Goal: Task Accomplishment & Management: Manage account settings

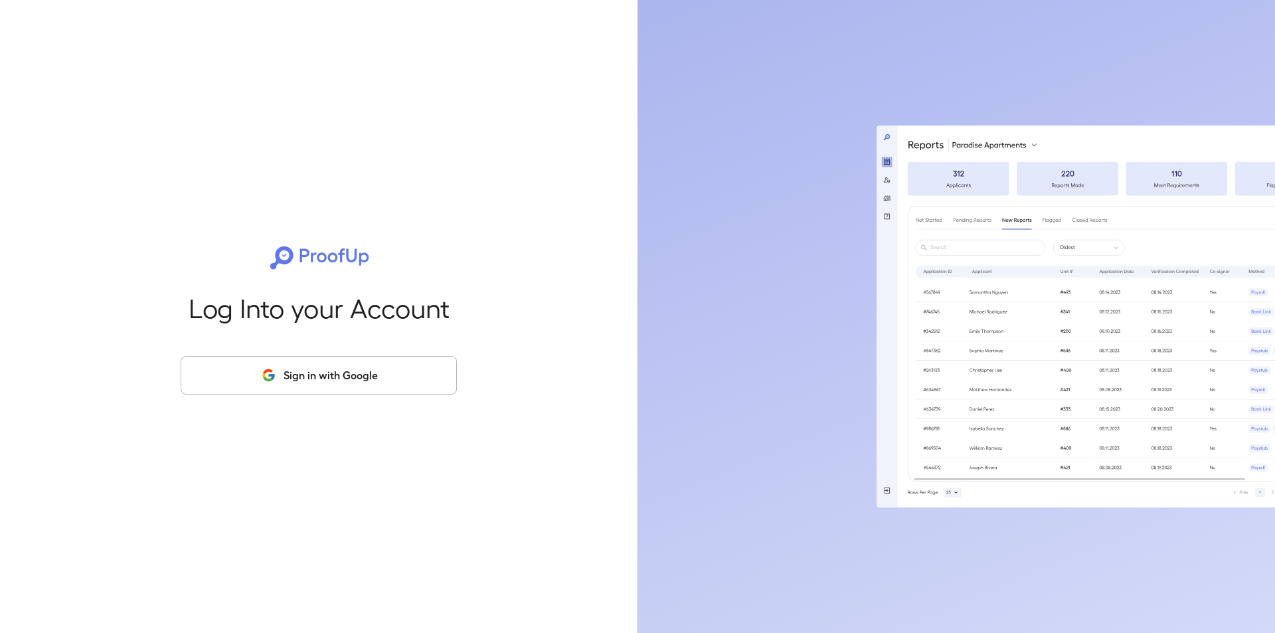
click at [392, 378] on button "Sign in with Google" at bounding box center [319, 375] width 276 height 39
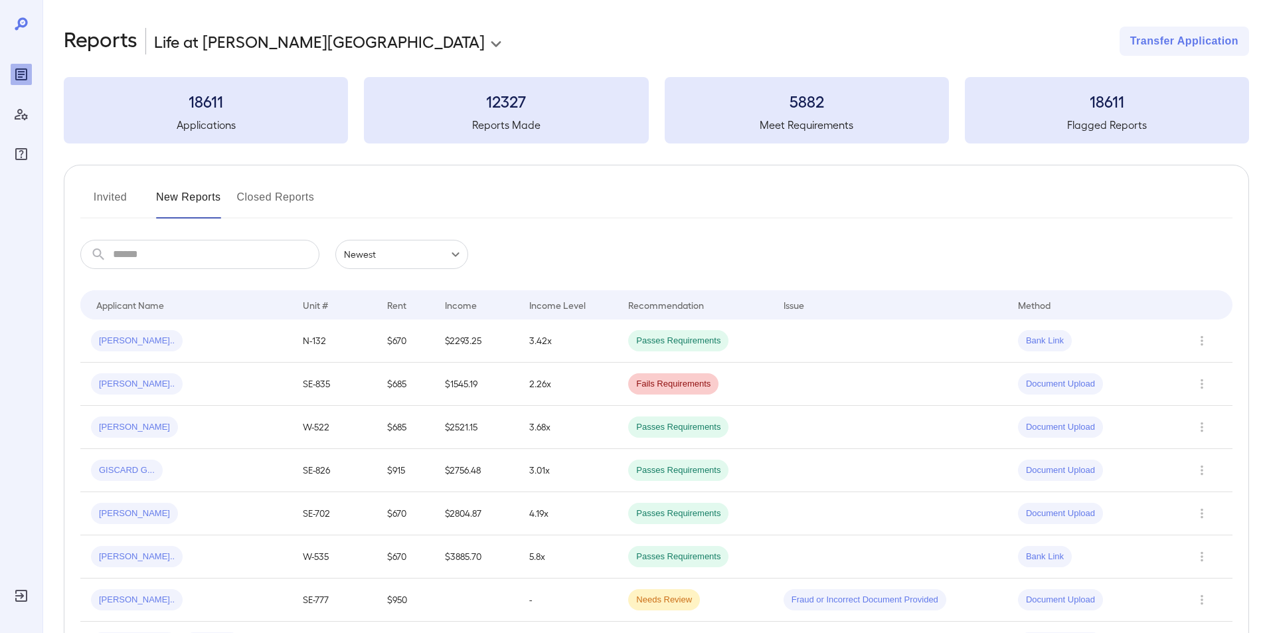
click at [115, 196] on button "Invited" at bounding box center [110, 203] width 60 height 32
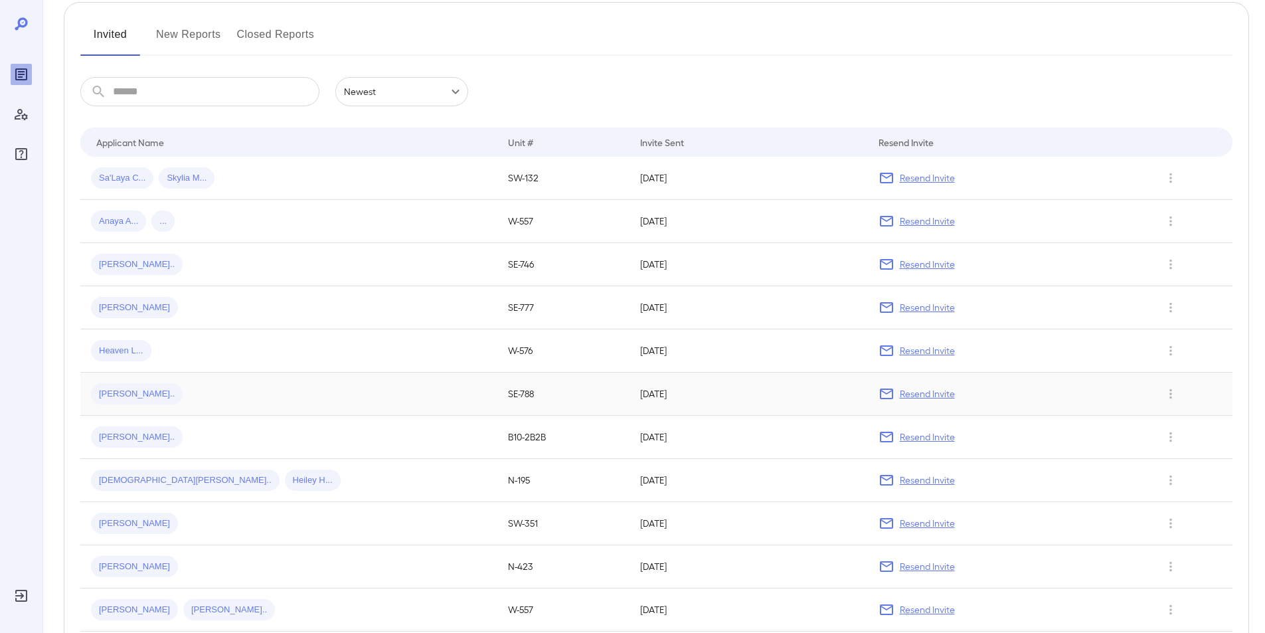
scroll to position [133, 0]
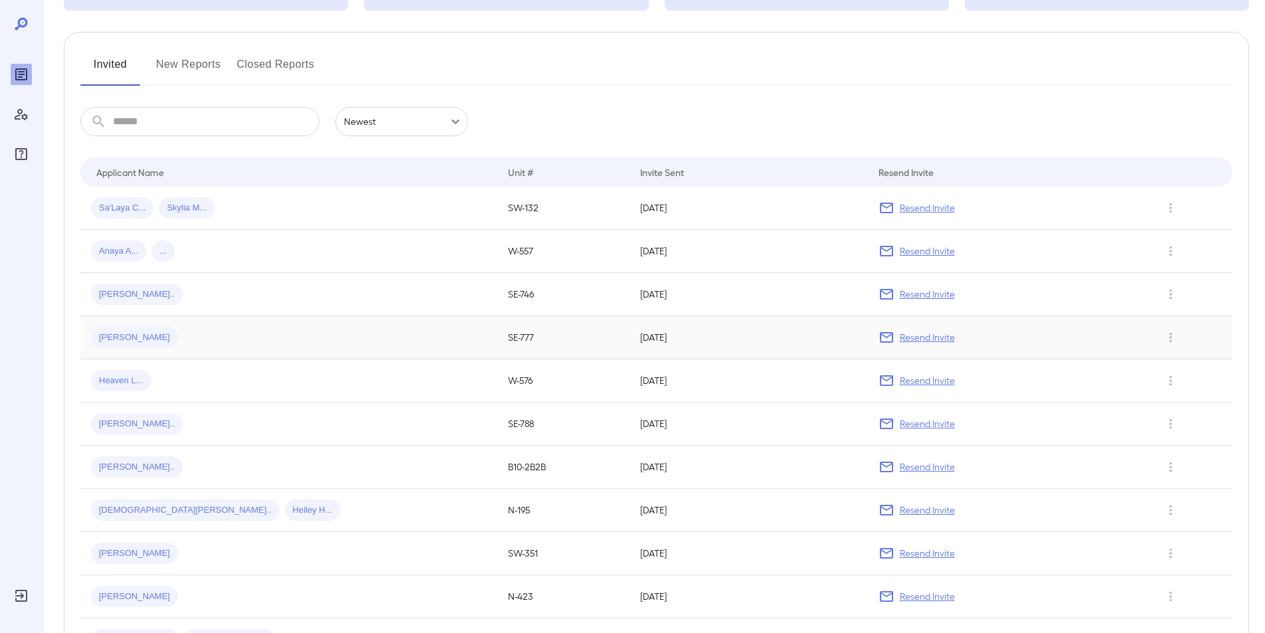
click at [126, 334] on span "[PERSON_NAME]" at bounding box center [134, 337] width 87 height 13
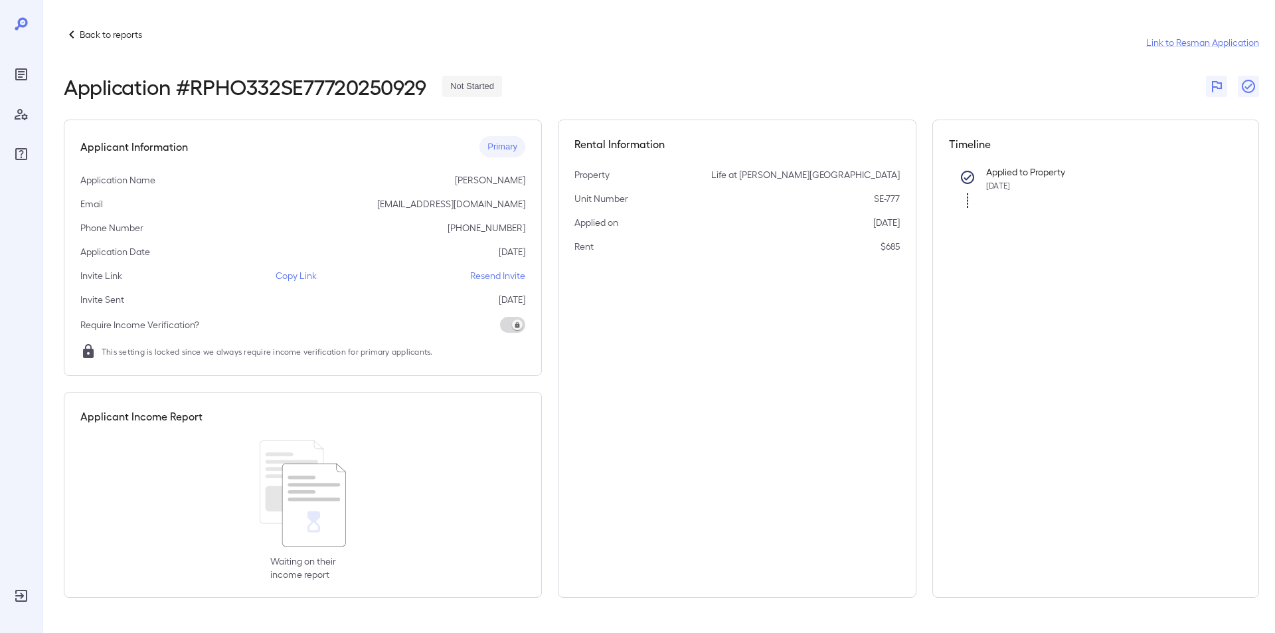
click at [79, 35] on icon at bounding box center [72, 35] width 16 height 16
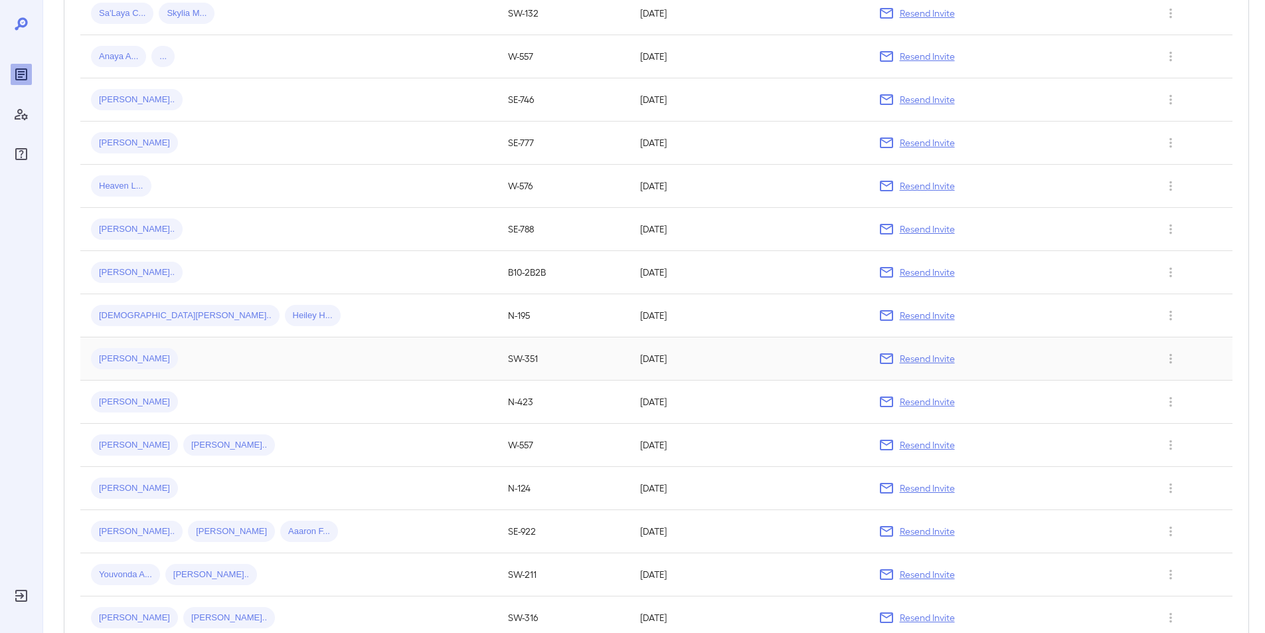
scroll to position [332, 0]
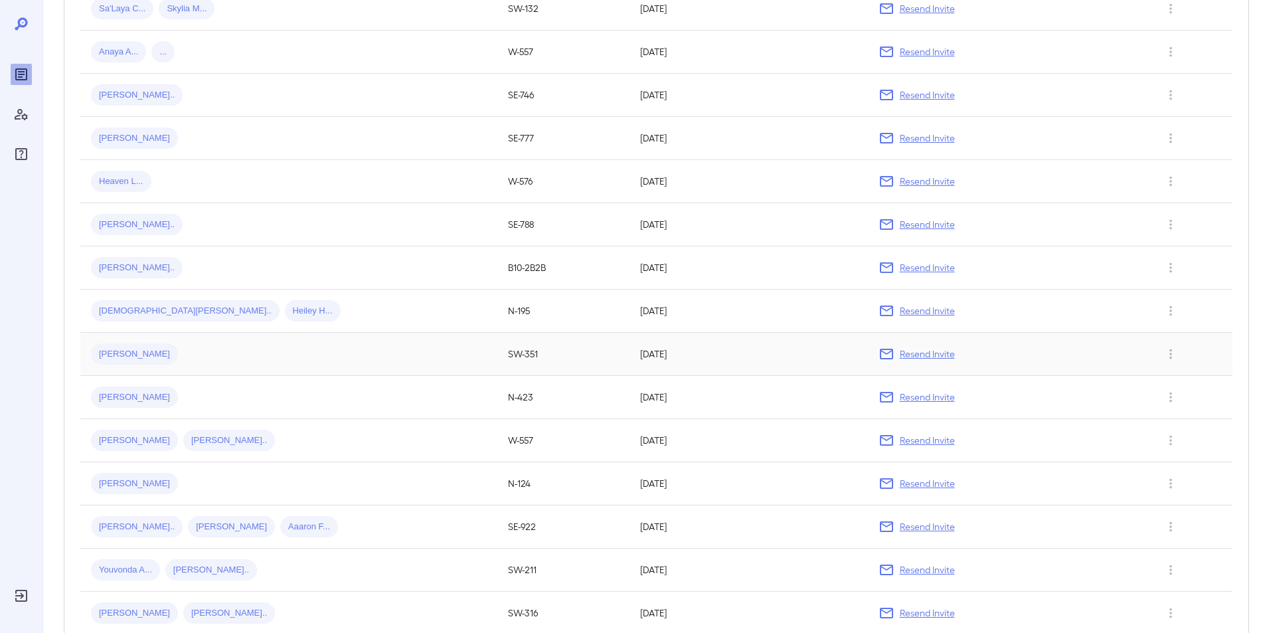
click at [112, 351] on span "[PERSON_NAME]" at bounding box center [134, 354] width 87 height 13
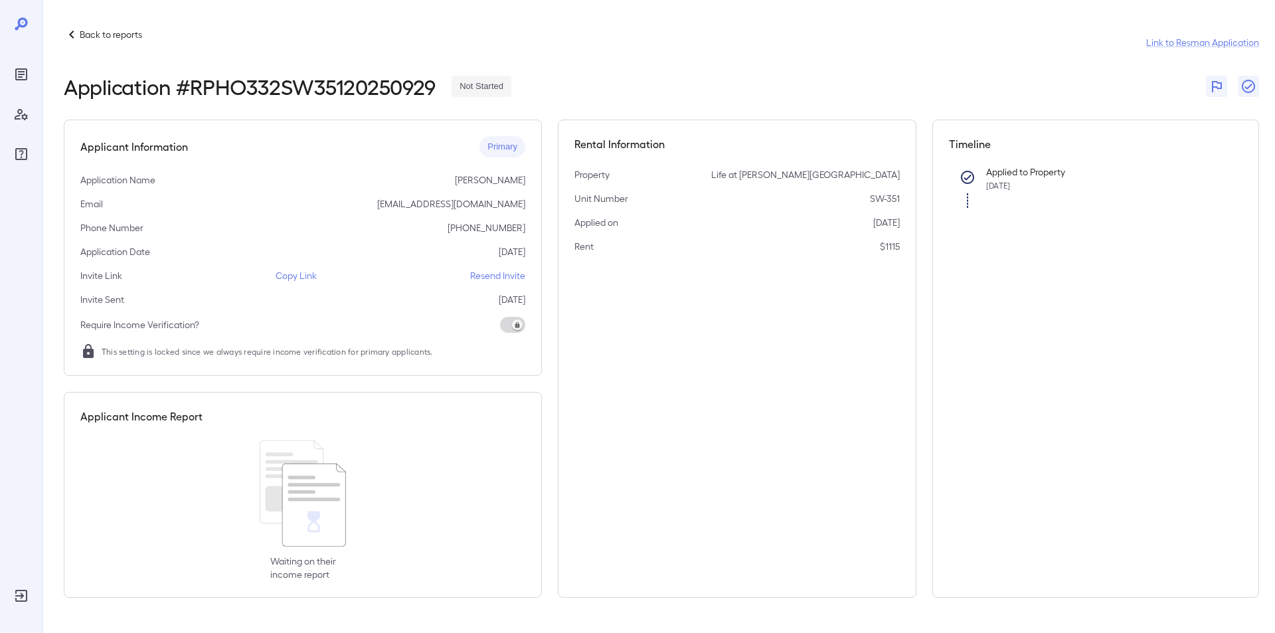
click at [503, 274] on p "Resend Invite" at bounding box center [497, 275] width 55 height 13
click at [77, 32] on icon at bounding box center [72, 35] width 16 height 16
